Goal: Check status

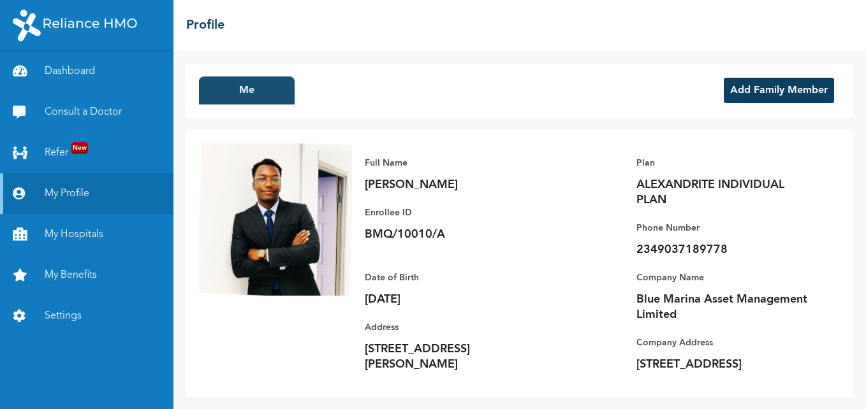
click at [249, 92] on button "Me" at bounding box center [247, 91] width 96 height 28
click at [72, 70] on link "Dashboard" at bounding box center [86, 71] width 173 height 41
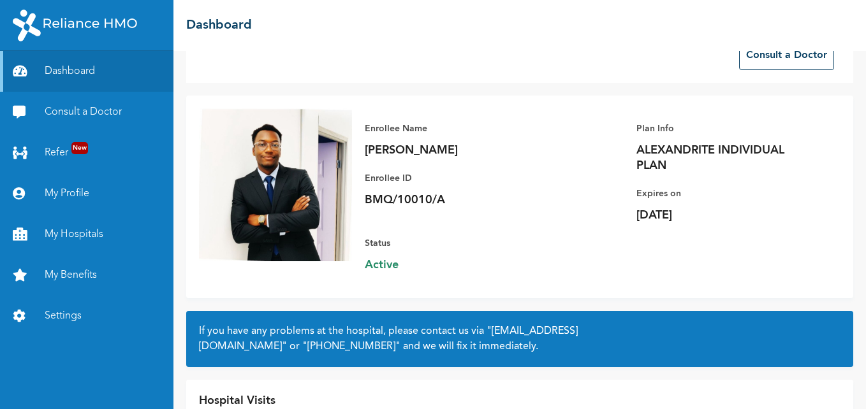
scroll to position [108, 0]
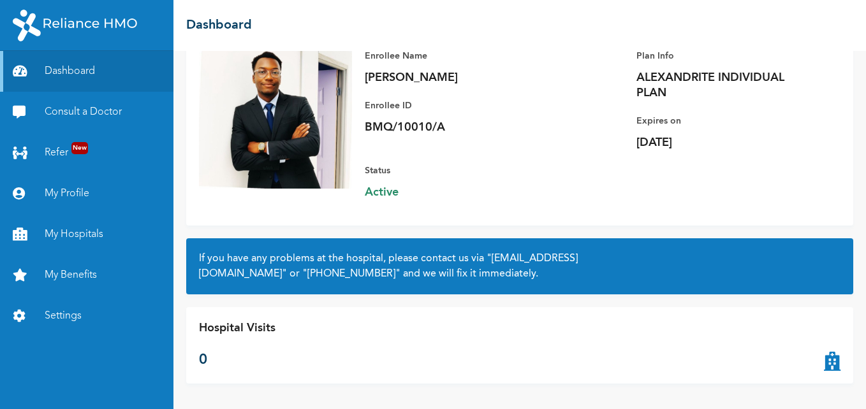
click at [824, 364] on icon at bounding box center [832, 345] width 17 height 51
click at [76, 110] on link "Consult a Doctor" at bounding box center [86, 112] width 173 height 41
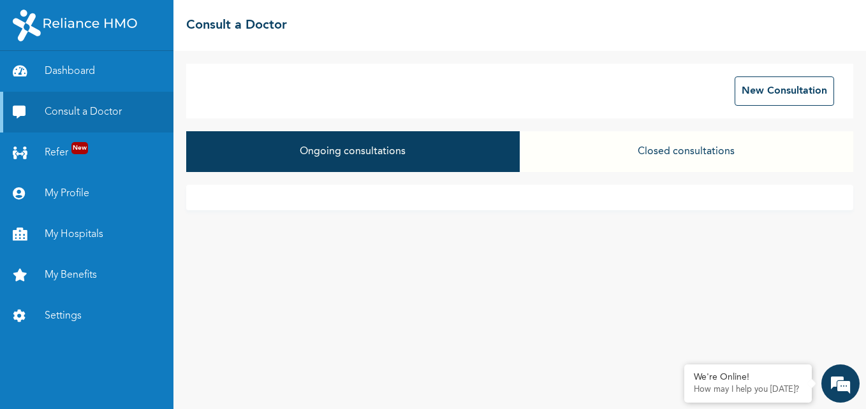
click at [681, 154] on button "Closed consultations" at bounding box center [686, 151] width 333 height 41
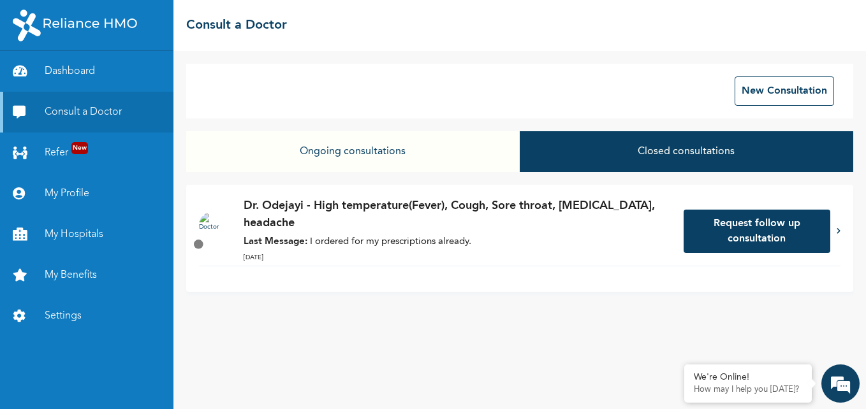
click at [350, 154] on button "Ongoing consultations" at bounding box center [352, 151] width 333 height 41
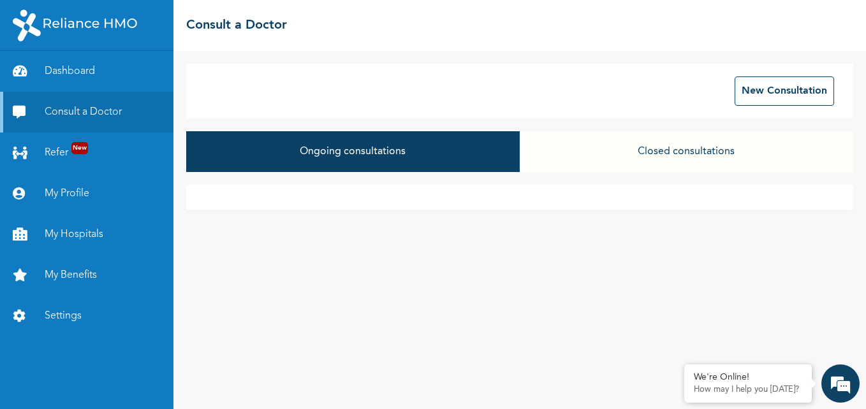
click at [655, 159] on button "Closed consultations" at bounding box center [686, 151] width 333 height 41
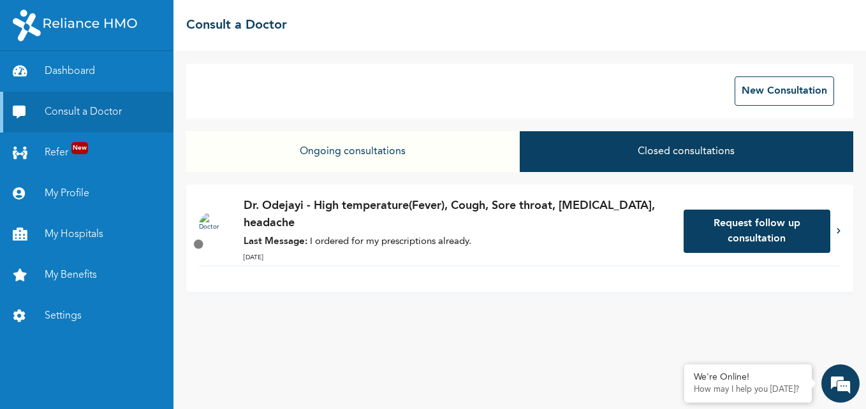
click at [761, 230] on button "Request follow up consultation" at bounding box center [757, 231] width 147 height 43
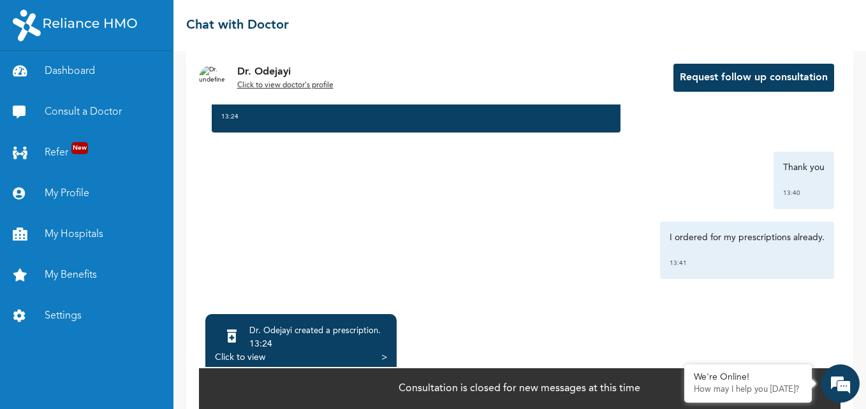
scroll to position [91, 0]
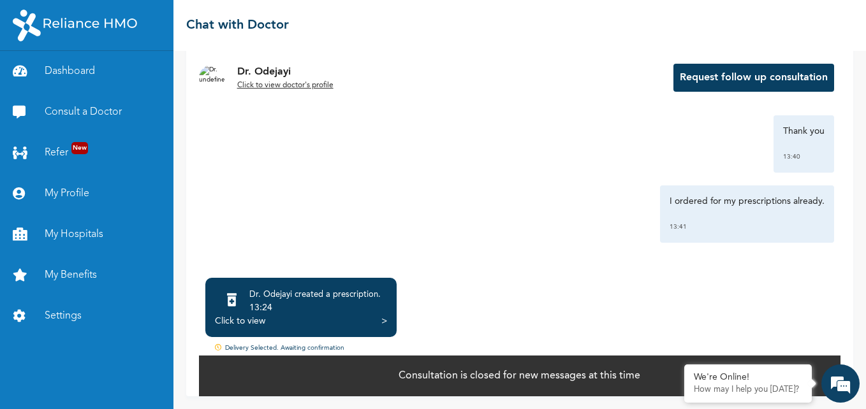
click at [217, 347] on icon at bounding box center [220, 349] width 10 height 10
click at [218, 347] on icon at bounding box center [220, 349] width 10 height 10
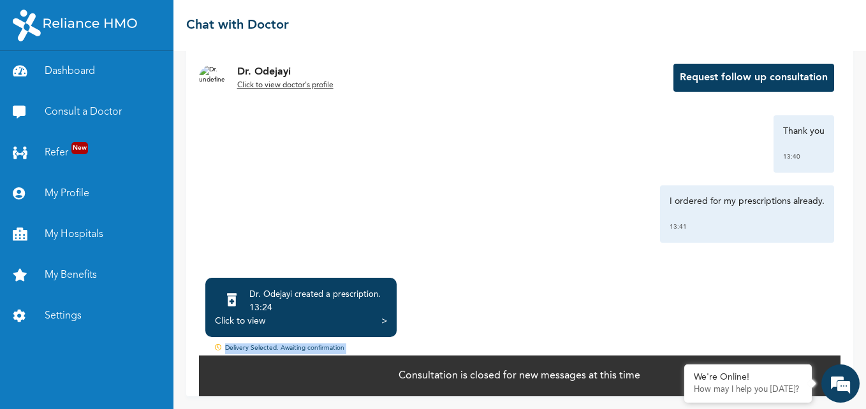
click at [219, 347] on icon at bounding box center [220, 349] width 10 height 10
click at [252, 323] on div "Click to view" at bounding box center [240, 321] width 50 height 13
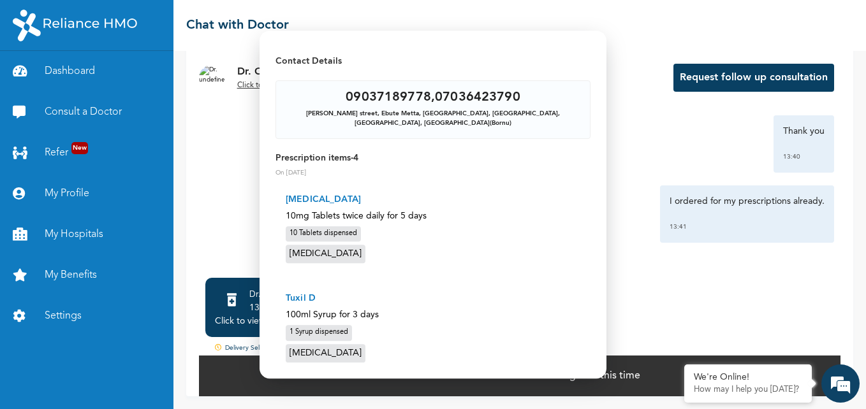
scroll to position [0, 0]
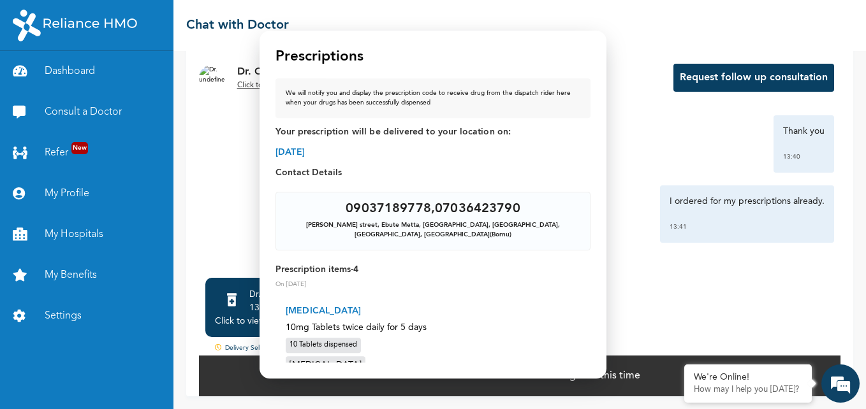
click at [381, 117] on div "We will notify you and display the prescription code to receive drug from the d…" at bounding box center [432, 98] width 315 height 40
click at [375, 133] on span "Your prescription will be delivered to your location on:" at bounding box center [432, 132] width 315 height 13
click at [409, 98] on div "We will notify you and display the prescription code to receive drug from the d…" at bounding box center [433, 98] width 295 height 19
click at [413, 95] on div "We will notify you and display the prescription code to receive drug from the d…" at bounding box center [433, 98] width 295 height 19
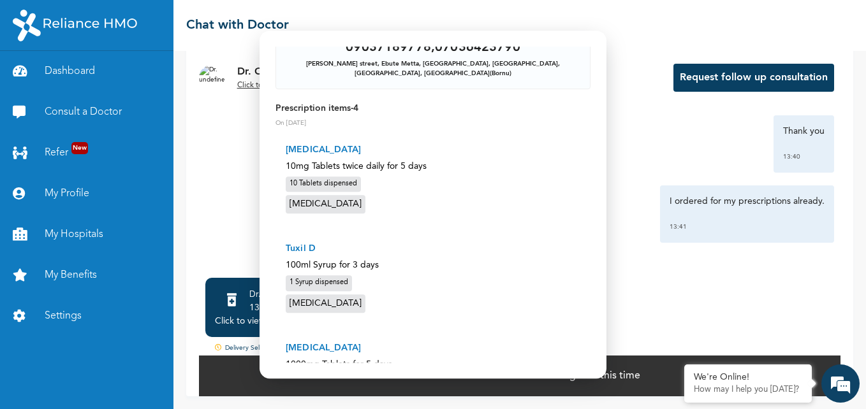
scroll to position [335, 0]
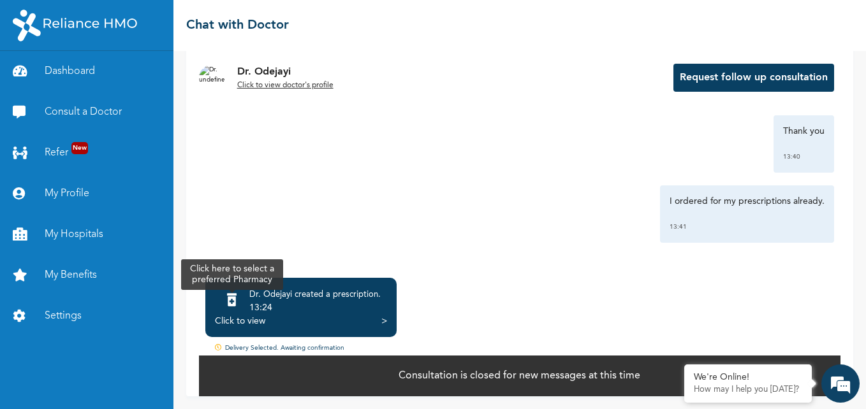
click at [230, 300] on icon at bounding box center [232, 300] width 10 height 13
click at [233, 300] on icon at bounding box center [232, 300] width 10 height 13
click at [87, 275] on link "My Benefits" at bounding box center [86, 275] width 173 height 41
